Goal: Information Seeking & Learning: Find specific fact

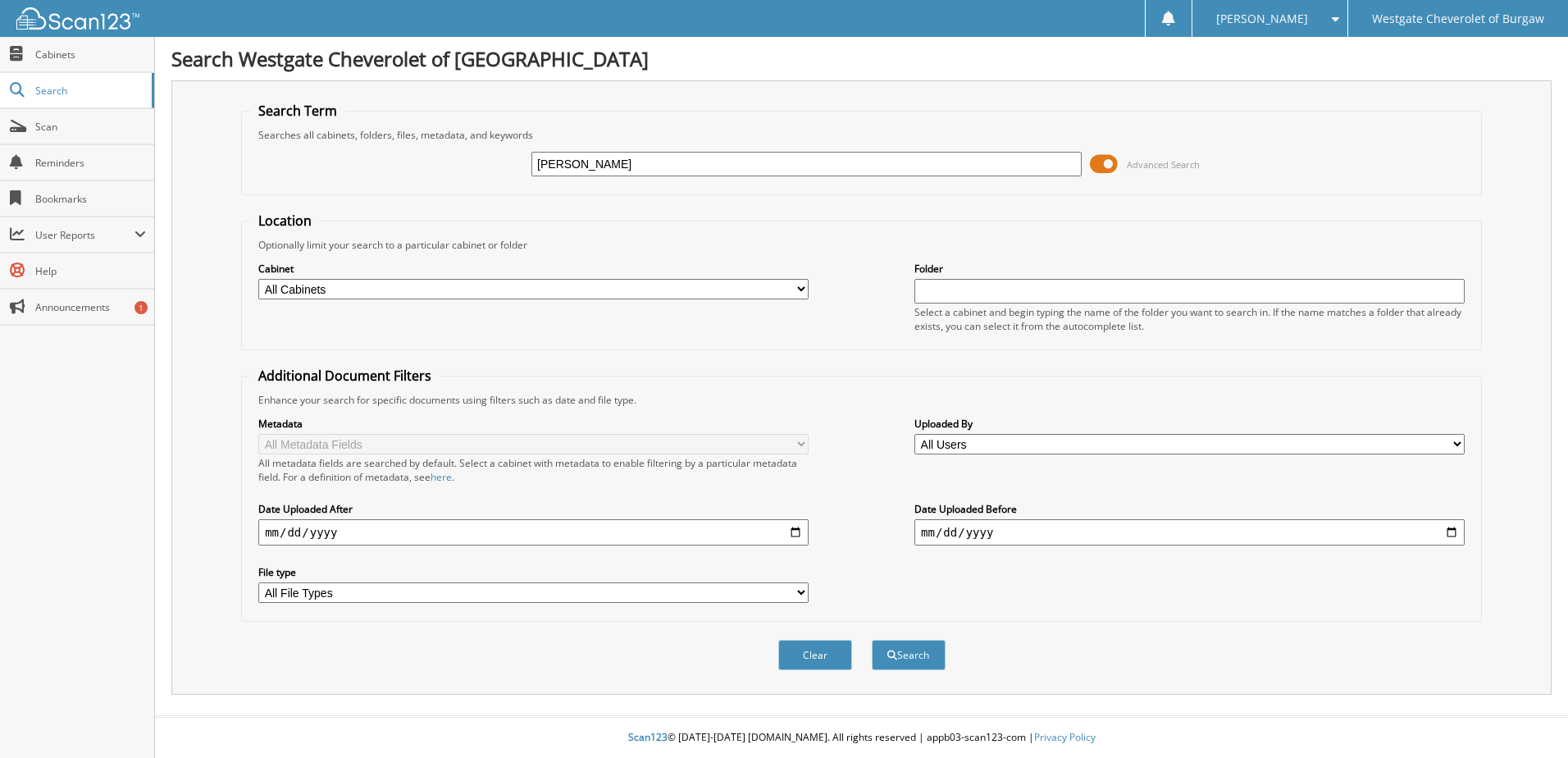
type input "[PERSON_NAME]"
click at [872, 640] on button "Search" at bounding box center [908, 655] width 74 height 30
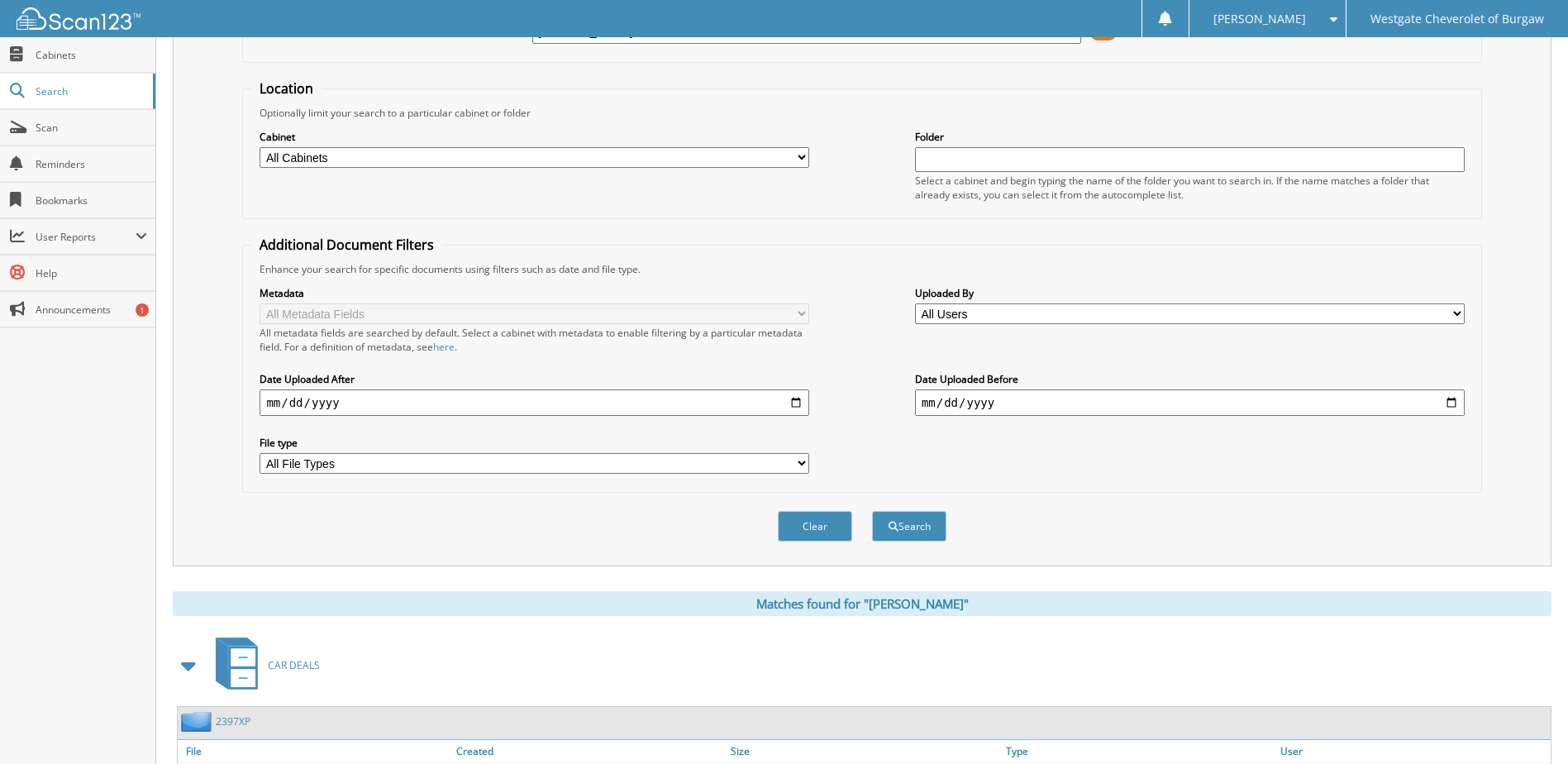
scroll to position [252, 0]
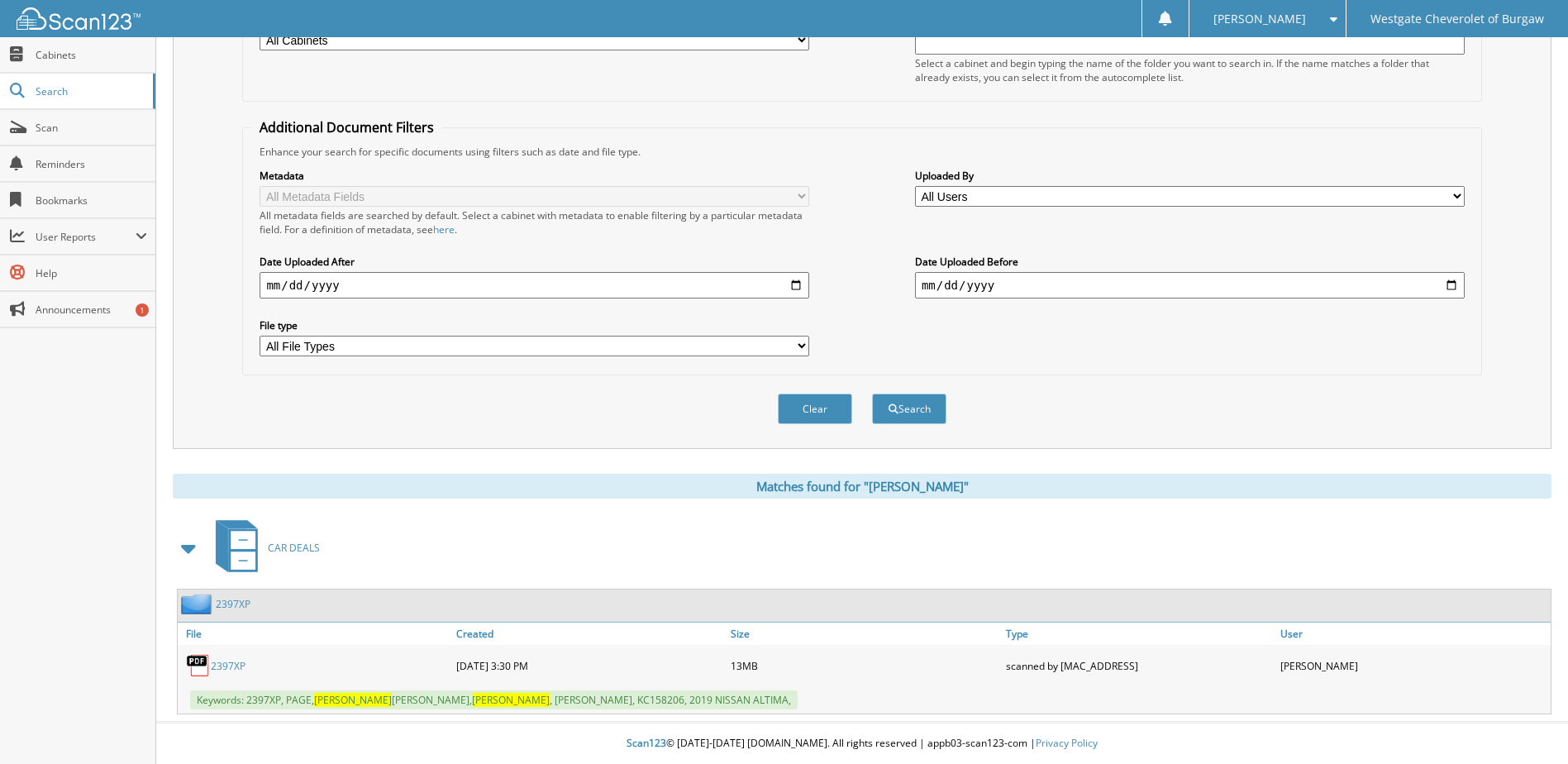
click at [224, 665] on link "2397XP" at bounding box center [227, 666] width 34 height 14
click at [224, 668] on link "2397XP" at bounding box center [227, 666] width 34 height 14
